Goal: Task Accomplishment & Management: Use online tool/utility

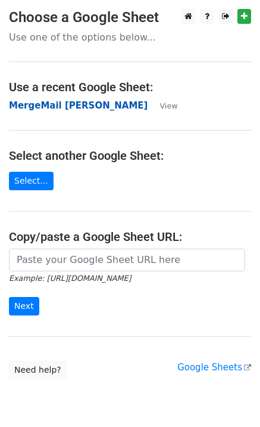
click at [45, 106] on strong "MergeMail [PERSON_NAME]" at bounding box center [78, 105] width 139 height 11
click at [72, 108] on strong "MergeMail [PERSON_NAME]" at bounding box center [78, 105] width 139 height 11
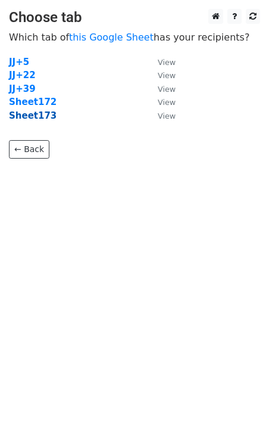
click at [33, 119] on strong "Sheet173" at bounding box center [33, 115] width 48 height 11
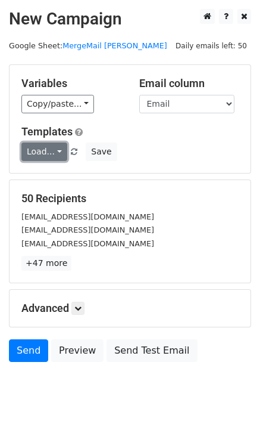
click at [45, 153] on link "Load..." at bounding box center [44, 151] width 46 height 18
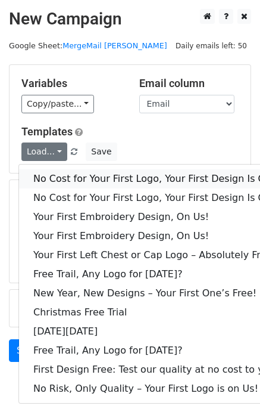
click at [70, 184] on link "No Cost for Your First Logo, Your First Design Is On Us!" at bounding box center [162, 178] width 286 height 19
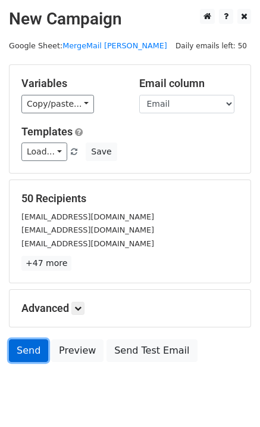
click at [32, 352] on link "Send" at bounding box center [28, 350] width 39 height 23
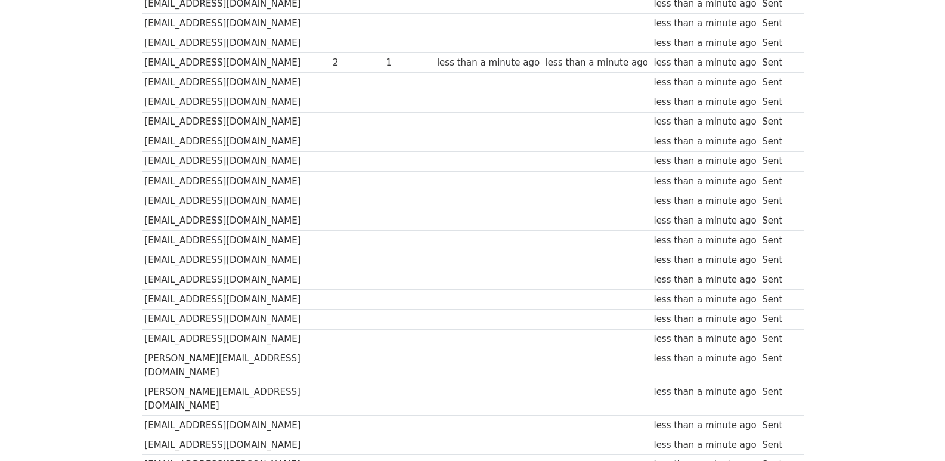
scroll to position [830, 0]
